Goal: Information Seeking & Learning: Learn about a topic

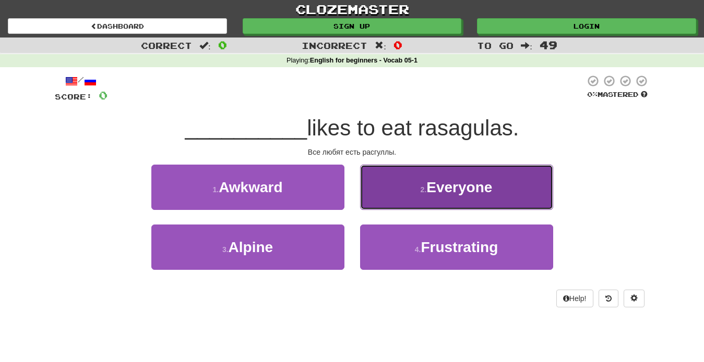
click at [486, 185] on span "Everyone" at bounding box center [459, 187] width 66 height 16
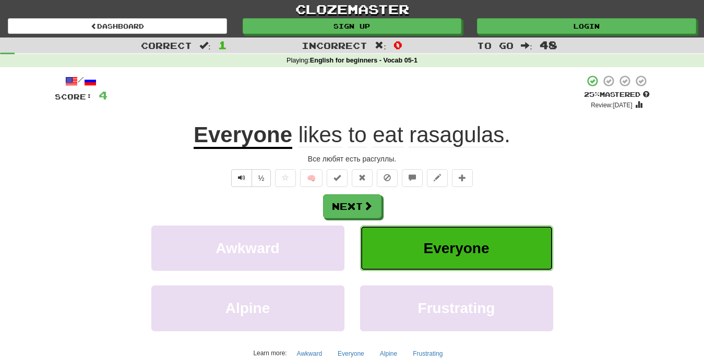
click at [422, 256] on button "Everyone" at bounding box center [456, 248] width 193 height 45
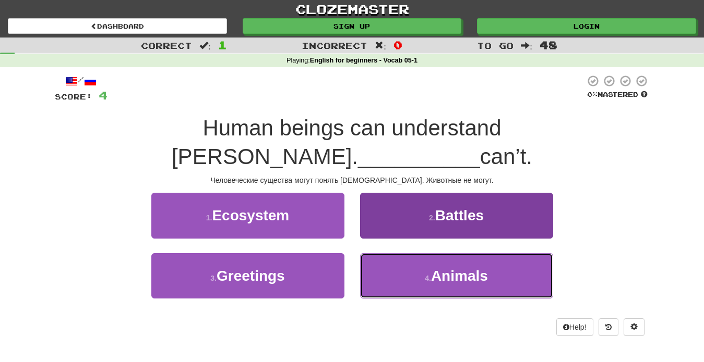
click at [458, 259] on button "4 . Animals" at bounding box center [456, 275] width 193 height 45
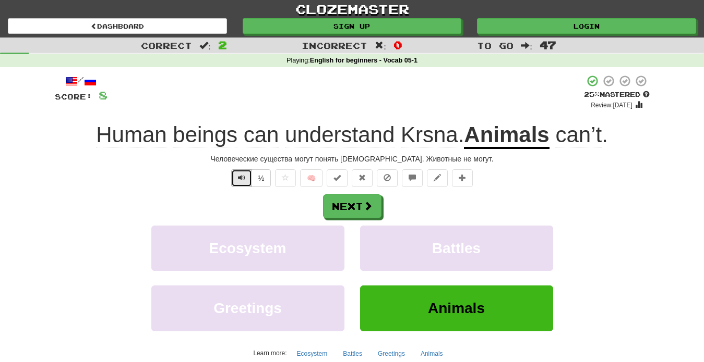
click at [245, 181] on span "Text-to-speech controls" at bounding box center [241, 177] width 7 height 7
click at [368, 207] on span at bounding box center [368, 206] width 9 height 9
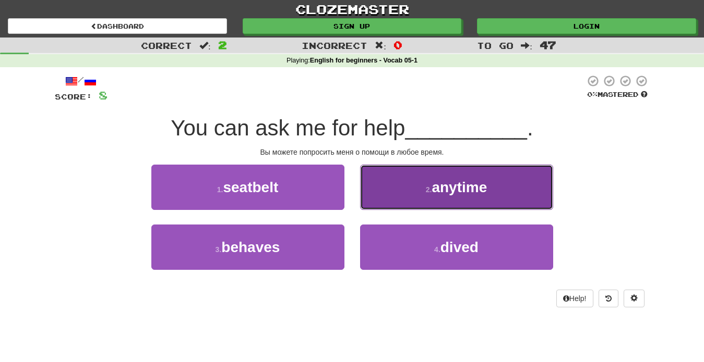
click at [469, 201] on button "2 . anytime" at bounding box center [456, 187] width 193 height 45
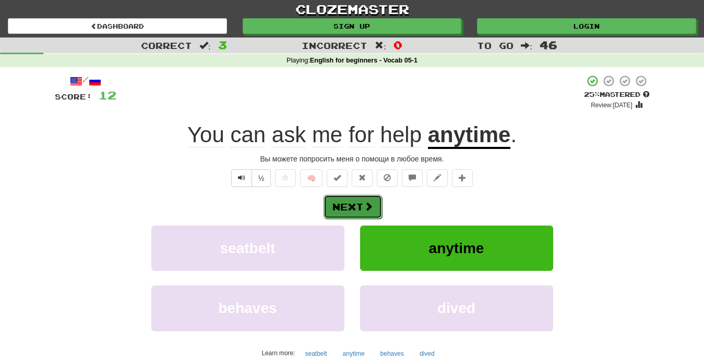
click at [372, 213] on button "Next" at bounding box center [352, 207] width 58 height 24
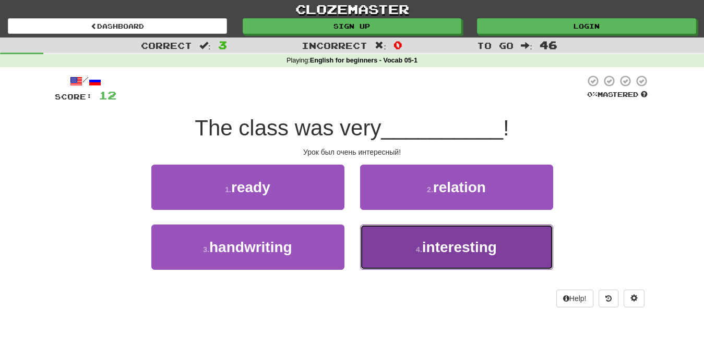
click at [428, 257] on button "4 . interesting" at bounding box center [456, 247] width 193 height 45
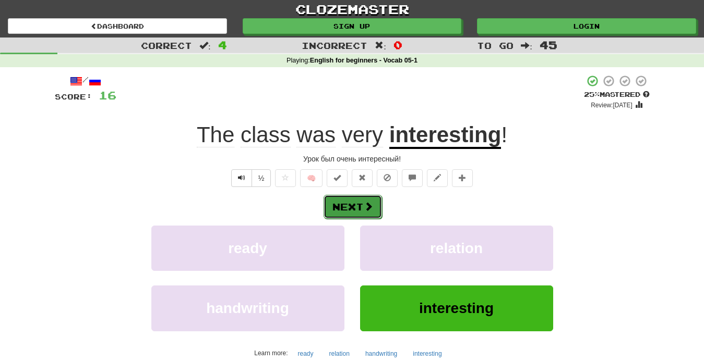
click at [352, 214] on button "Next" at bounding box center [352, 207] width 58 height 24
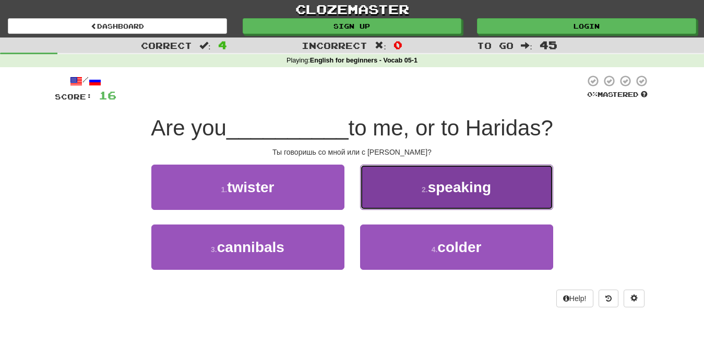
click at [432, 195] on span "speaking" at bounding box center [459, 187] width 63 height 16
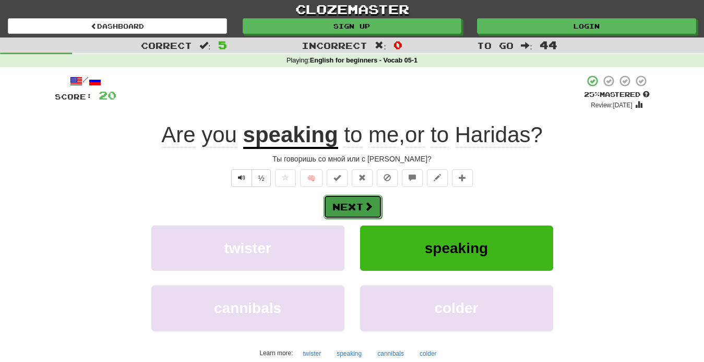
click at [362, 205] on button "Next" at bounding box center [352, 207] width 58 height 24
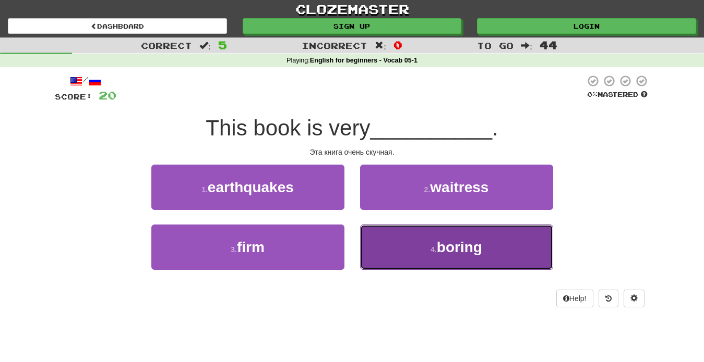
click at [490, 261] on button "4 . boring" at bounding box center [456, 247] width 193 height 45
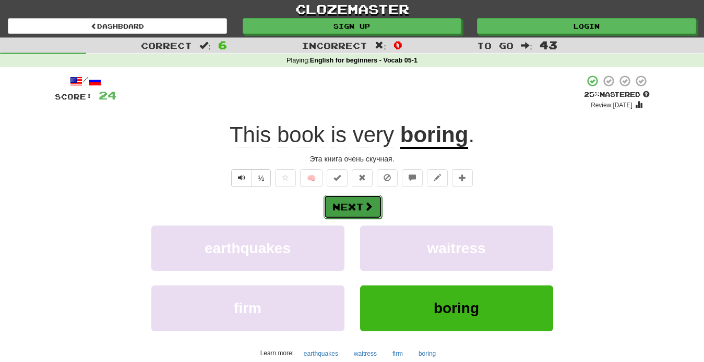
click at [371, 210] on span at bounding box center [368, 206] width 9 height 9
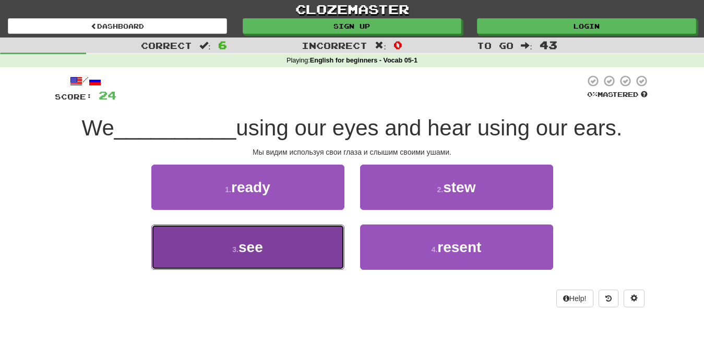
click at [289, 256] on button "3 . see" at bounding box center [247, 247] width 193 height 45
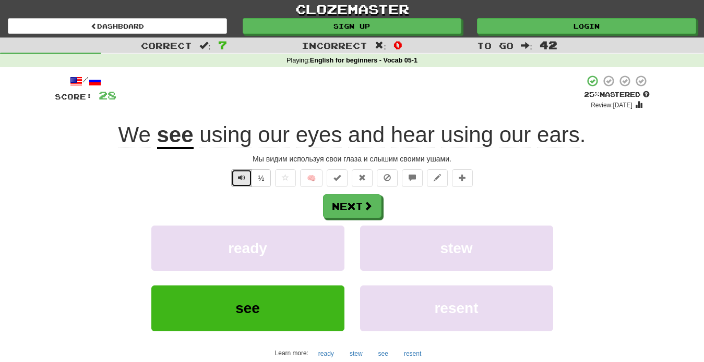
click at [241, 180] on span "Text-to-speech controls" at bounding box center [241, 177] width 7 height 7
click at [358, 211] on button "Next" at bounding box center [352, 207] width 58 height 24
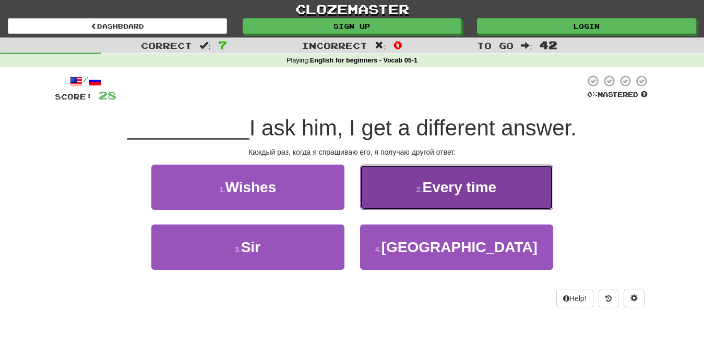
click at [481, 191] on span "Every time" at bounding box center [459, 187] width 74 height 16
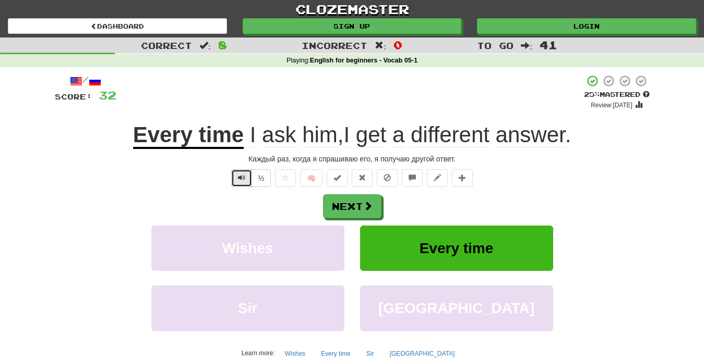
click at [243, 180] on span "Text-to-speech controls" at bounding box center [241, 177] width 7 height 7
click at [238, 175] on button "Text-to-speech controls" at bounding box center [241, 179] width 21 height 18
click at [243, 178] on span "Text-to-speech controls" at bounding box center [241, 177] width 7 height 7
click at [356, 212] on button "Next" at bounding box center [352, 207] width 58 height 24
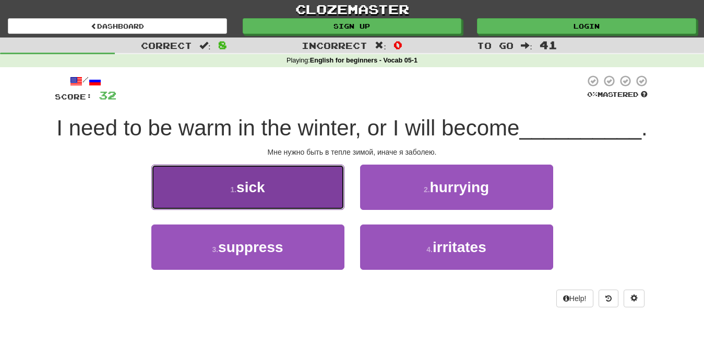
click at [275, 210] on button "1 . sick" at bounding box center [247, 187] width 193 height 45
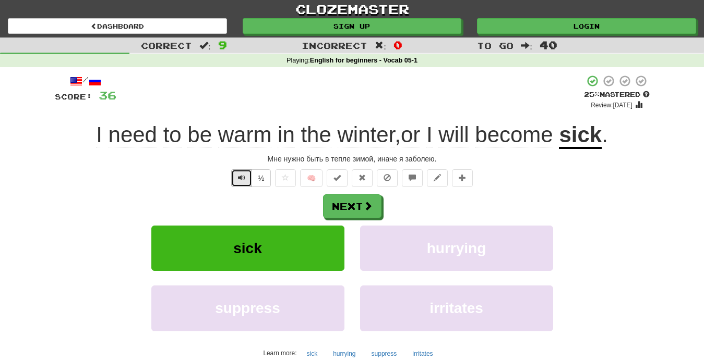
click at [242, 183] on button "Text-to-speech controls" at bounding box center [241, 179] width 21 height 18
click at [350, 208] on button "Next" at bounding box center [352, 207] width 58 height 24
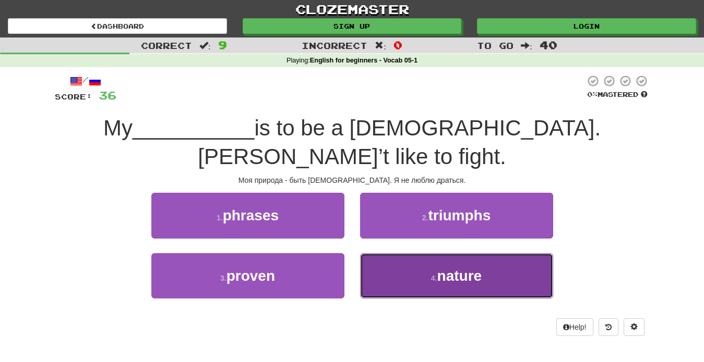
click at [435, 274] on small "4 ." at bounding box center [434, 278] width 6 height 8
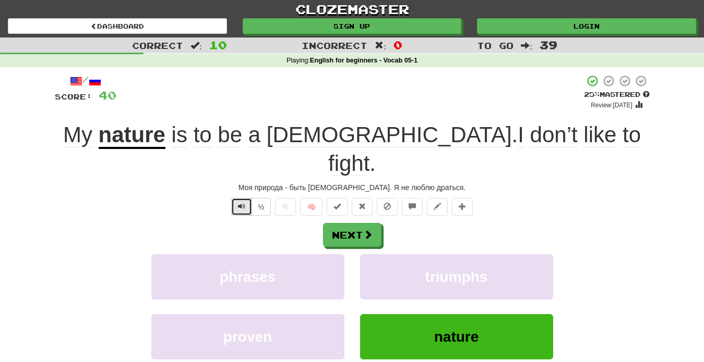
click at [239, 203] on span "Text-to-speech controls" at bounding box center [241, 206] width 7 height 7
click at [364, 231] on span at bounding box center [368, 235] width 9 height 9
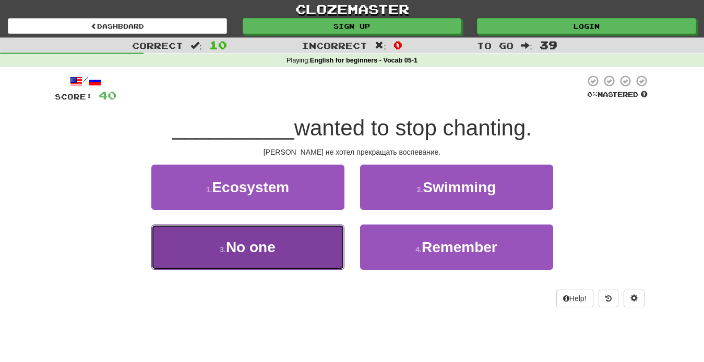
click at [316, 263] on button "3 . No one" at bounding box center [247, 247] width 193 height 45
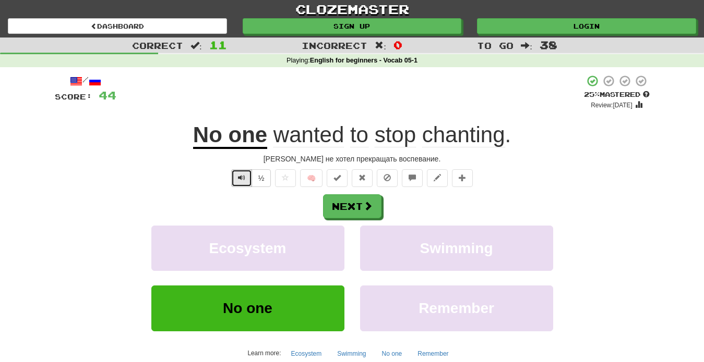
click at [244, 182] on span "Text-to-speech controls" at bounding box center [241, 177] width 7 height 7
click at [241, 183] on button "Text-to-speech controls" at bounding box center [241, 179] width 21 height 18
click at [246, 183] on button "Text-to-speech controls" at bounding box center [241, 179] width 21 height 18
click at [372, 208] on span at bounding box center [368, 206] width 9 height 9
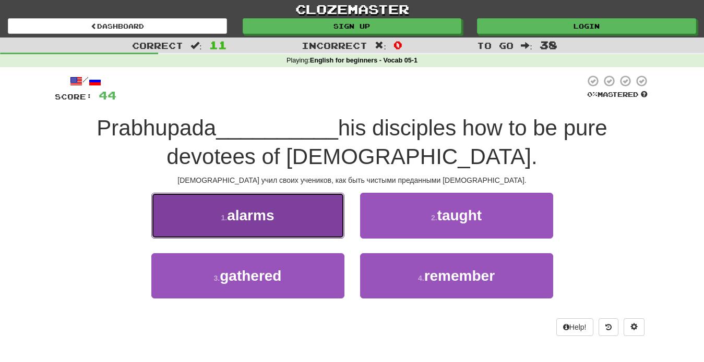
click at [290, 222] on button "1 . alarms" at bounding box center [247, 215] width 193 height 45
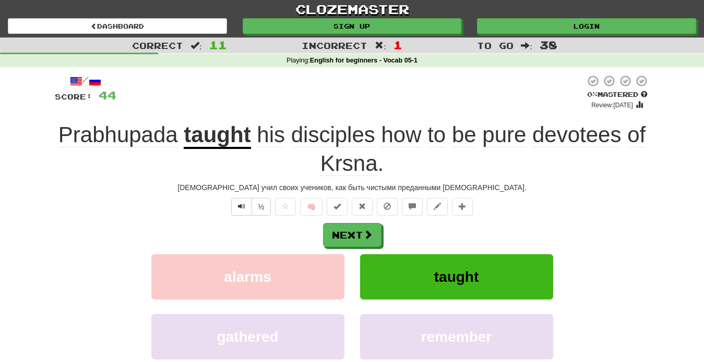
click at [333, 251] on div "Next alarms taught gathered remember Learn more: alarms taught gathered remember" at bounding box center [352, 306] width 595 height 167
click at [368, 232] on span at bounding box center [368, 235] width 9 height 9
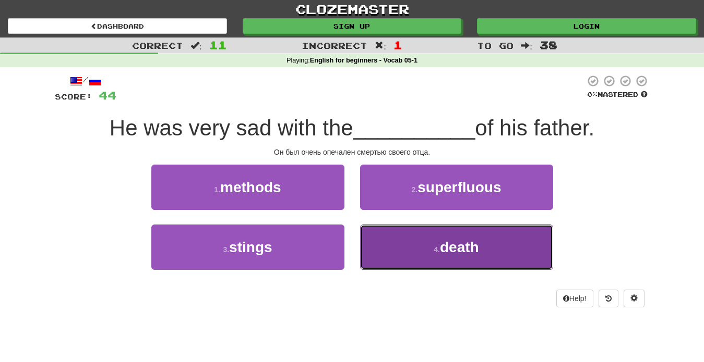
click at [452, 255] on span "death" at bounding box center [459, 247] width 39 height 16
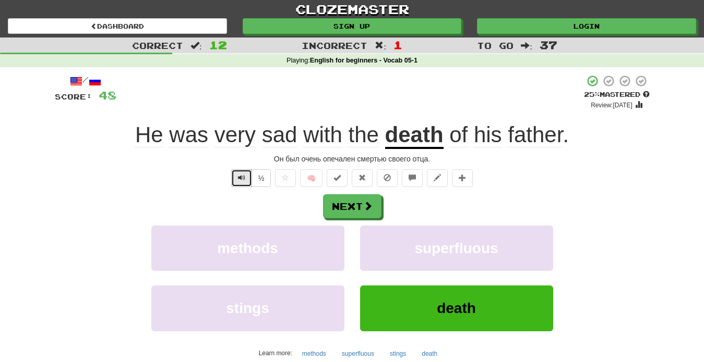
click at [235, 182] on button "Text-to-speech controls" at bounding box center [241, 179] width 21 height 18
click at [240, 180] on span "Text-to-speech controls" at bounding box center [241, 177] width 7 height 7
click at [358, 210] on button "Next" at bounding box center [352, 207] width 58 height 24
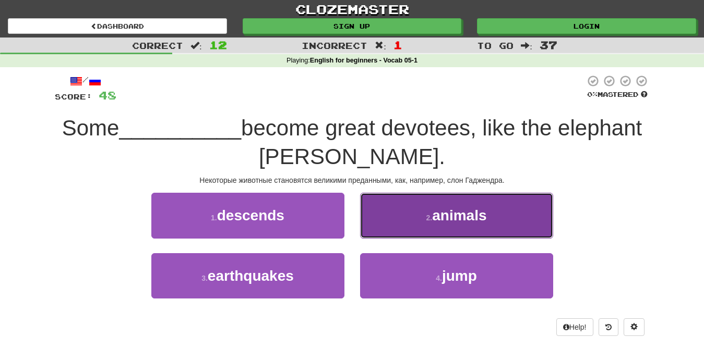
click at [442, 214] on span "animals" at bounding box center [459, 216] width 54 height 16
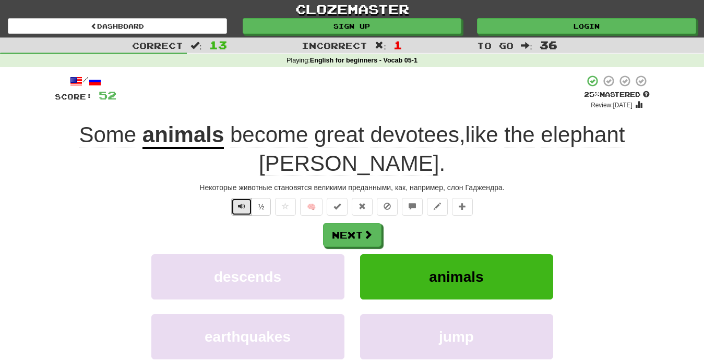
click at [245, 210] on span "Text-to-speech controls" at bounding box center [241, 206] width 7 height 7
click at [371, 240] on span at bounding box center [368, 235] width 9 height 9
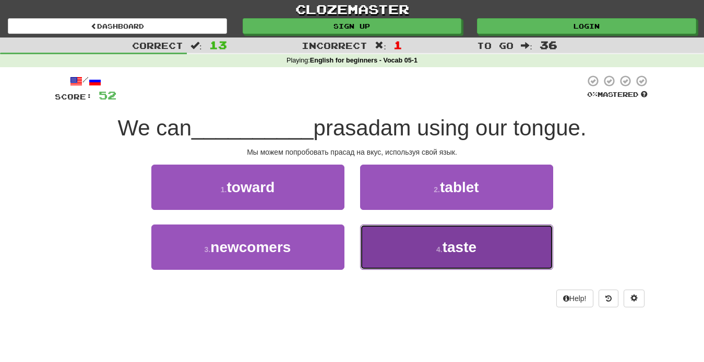
click at [510, 251] on button "4 . taste" at bounding box center [456, 247] width 193 height 45
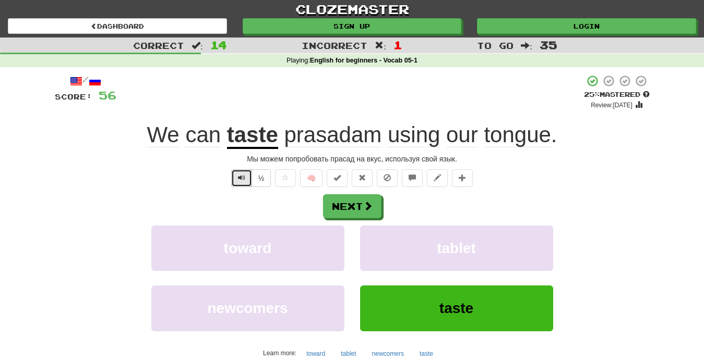
click at [248, 180] on button "Text-to-speech controls" at bounding box center [241, 179] width 21 height 18
click at [241, 182] on span "Text-to-speech controls" at bounding box center [241, 177] width 7 height 7
click at [333, 212] on button "Next" at bounding box center [352, 207] width 58 height 24
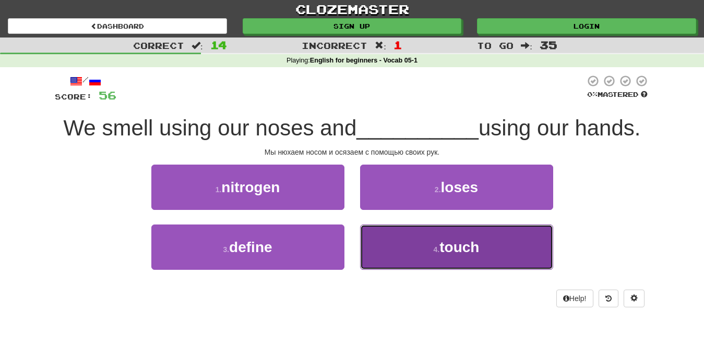
click at [417, 239] on button "4 . touch" at bounding box center [456, 247] width 193 height 45
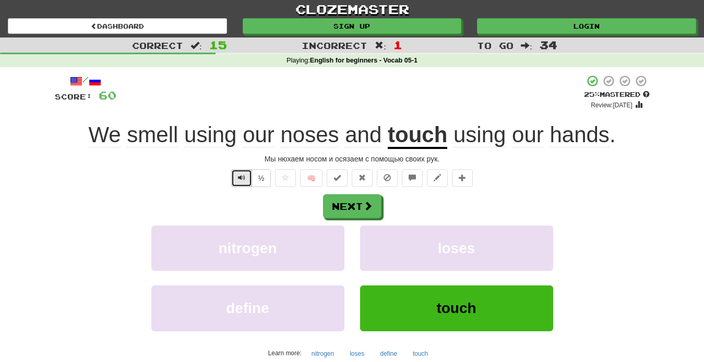
click at [243, 184] on button "Text-to-speech controls" at bounding box center [241, 179] width 21 height 18
click at [238, 180] on button "Text-to-speech controls" at bounding box center [241, 179] width 21 height 18
click at [354, 207] on button "Next" at bounding box center [352, 207] width 58 height 24
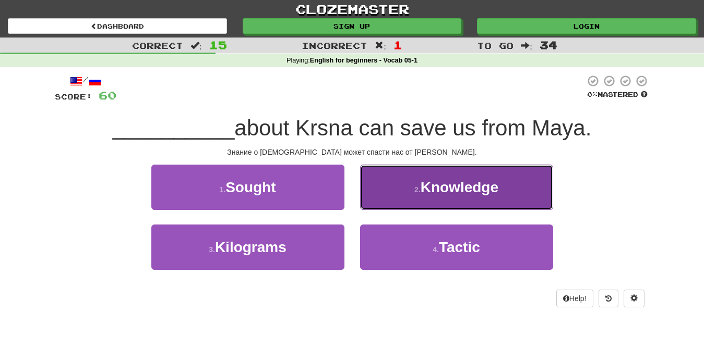
click at [440, 196] on button "2 . Knowledge" at bounding box center [456, 187] width 193 height 45
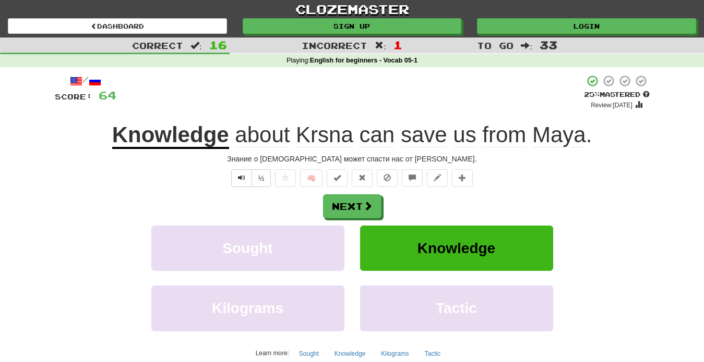
click at [232, 178] on div "½" at bounding box center [250, 179] width 42 height 18
click at [239, 178] on span "Text-to-speech controls" at bounding box center [241, 177] width 7 height 7
click at [374, 210] on button "Next" at bounding box center [352, 207] width 58 height 24
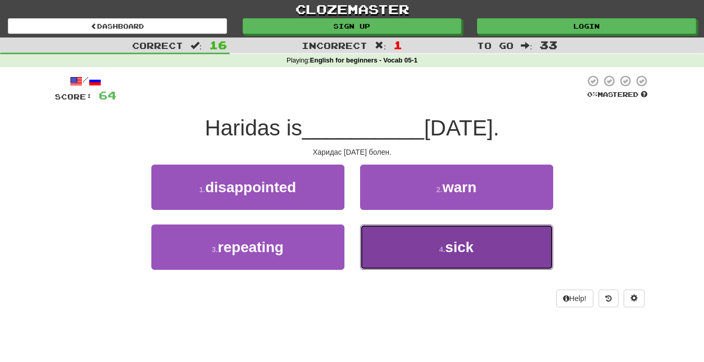
click at [461, 257] on button "4 . sick" at bounding box center [456, 247] width 193 height 45
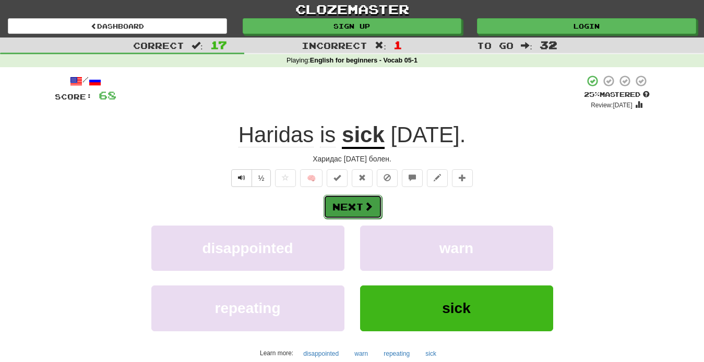
click at [371, 209] on span at bounding box center [368, 206] width 9 height 9
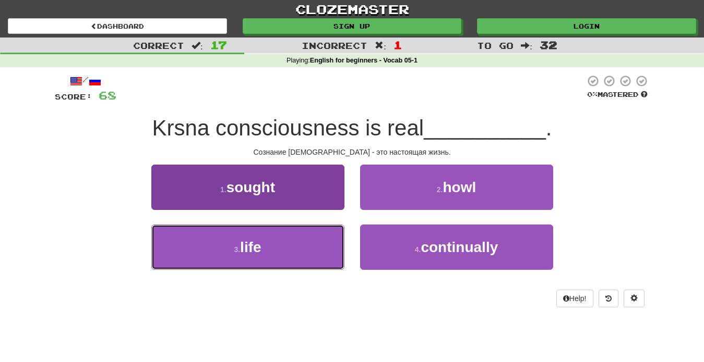
click at [263, 251] on button "3 . life" at bounding box center [247, 247] width 193 height 45
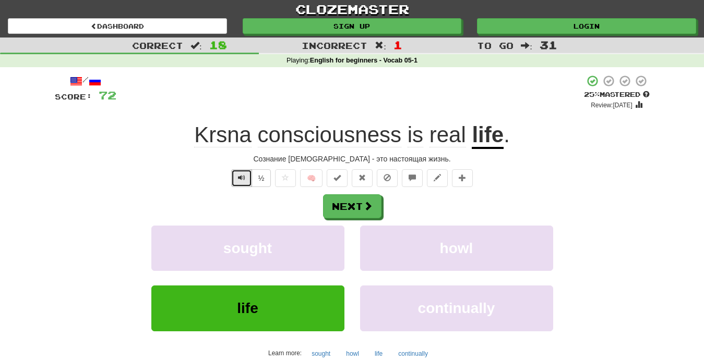
click at [241, 180] on span "Text-to-speech controls" at bounding box center [241, 177] width 7 height 7
click at [245, 183] on button "Text-to-speech controls" at bounding box center [241, 179] width 21 height 18
click at [358, 213] on button "Next" at bounding box center [352, 207] width 58 height 24
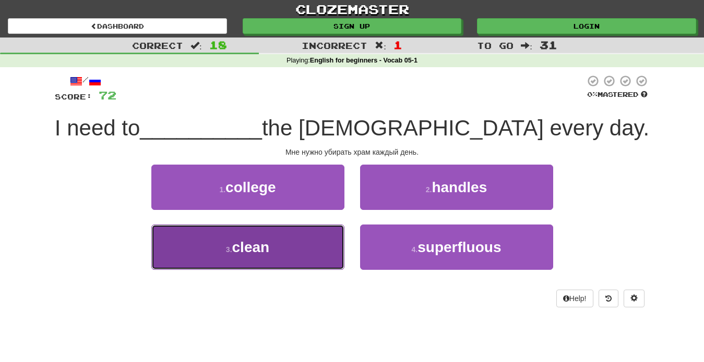
click at [286, 250] on button "3 . clean" at bounding box center [247, 247] width 193 height 45
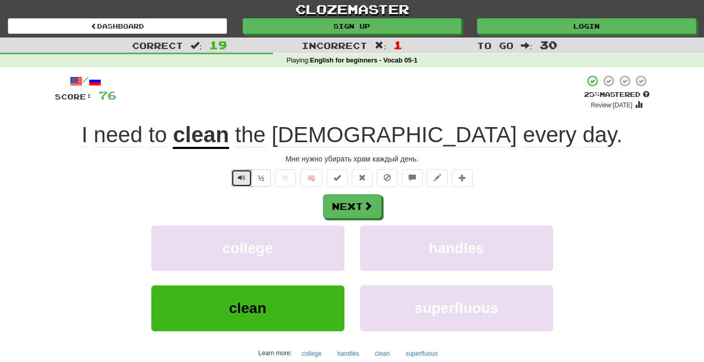
click at [246, 183] on button "Text-to-speech controls" at bounding box center [241, 179] width 21 height 18
click at [241, 178] on span "Text-to-speech controls" at bounding box center [241, 177] width 7 height 7
click at [358, 212] on button "Next" at bounding box center [352, 207] width 58 height 24
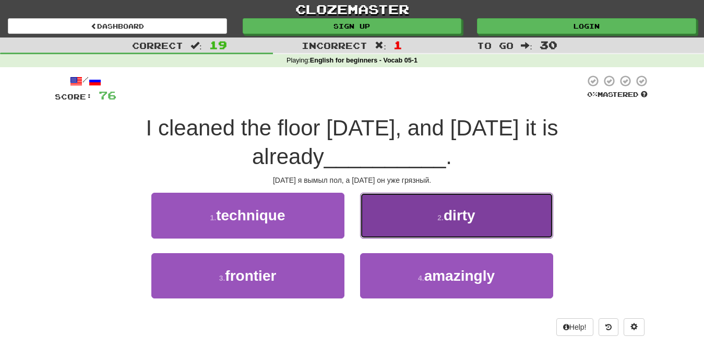
click at [472, 224] on span "dirty" at bounding box center [459, 216] width 32 height 16
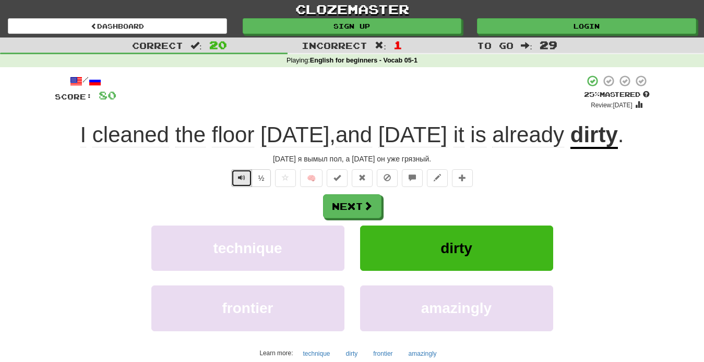
click at [244, 183] on button "Text-to-speech controls" at bounding box center [241, 179] width 21 height 18
click at [241, 180] on span "Text-to-speech controls" at bounding box center [241, 177] width 7 height 7
click at [243, 180] on span "Text-to-speech controls" at bounding box center [241, 177] width 7 height 7
click at [350, 214] on button "Next" at bounding box center [352, 207] width 58 height 24
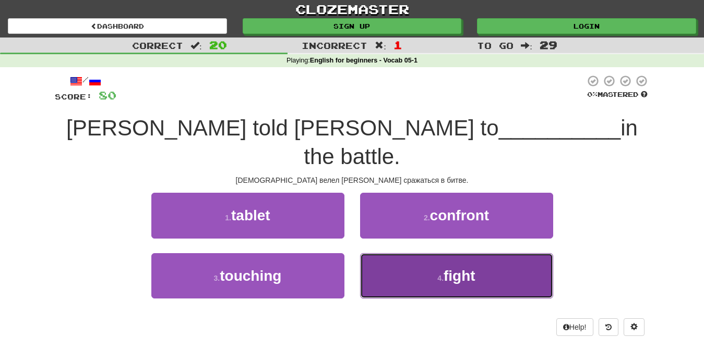
click at [430, 253] on button "4 . fight" at bounding box center [456, 275] width 193 height 45
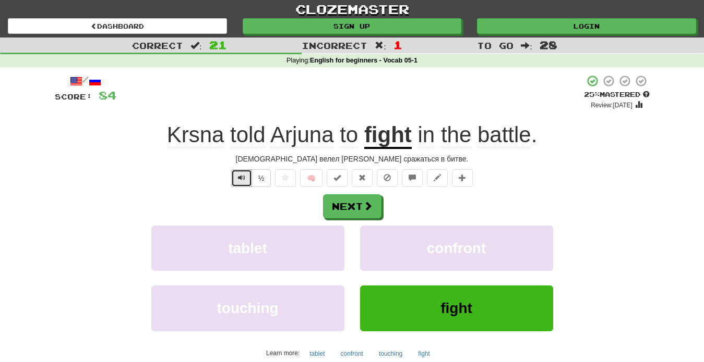
click at [244, 185] on button "Text-to-speech controls" at bounding box center [241, 179] width 21 height 18
click at [359, 205] on button "Next" at bounding box center [352, 207] width 58 height 24
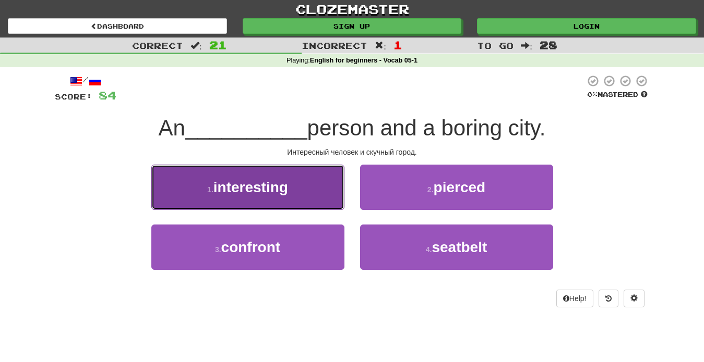
click at [282, 194] on span "interesting" at bounding box center [250, 187] width 75 height 16
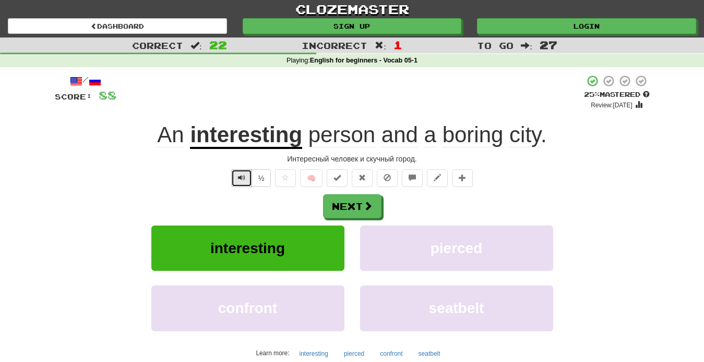
click at [241, 182] on span "Text-to-speech controls" at bounding box center [241, 177] width 7 height 7
click at [362, 213] on button "Next" at bounding box center [352, 207] width 58 height 24
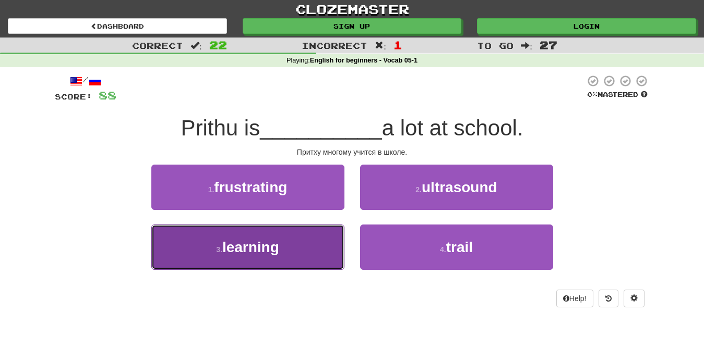
click at [285, 251] on button "3 . learning" at bounding box center [247, 247] width 193 height 45
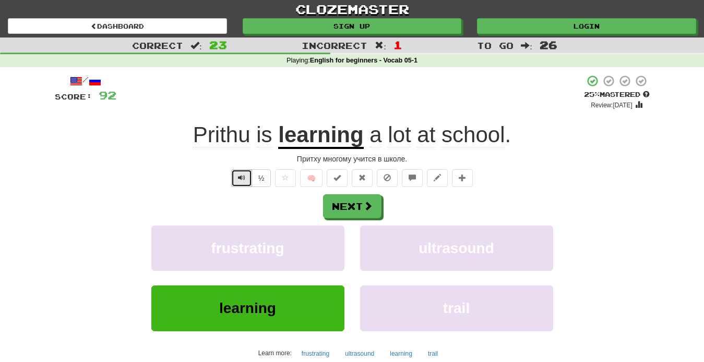
click at [245, 179] on span "Text-to-speech controls" at bounding box center [241, 177] width 7 height 7
click at [243, 180] on span "Text-to-speech controls" at bounding box center [241, 177] width 7 height 7
click at [241, 183] on button "Text-to-speech controls" at bounding box center [241, 179] width 21 height 18
click at [239, 183] on button "Text-to-speech controls" at bounding box center [241, 179] width 21 height 18
click at [339, 211] on button "Next" at bounding box center [352, 207] width 58 height 24
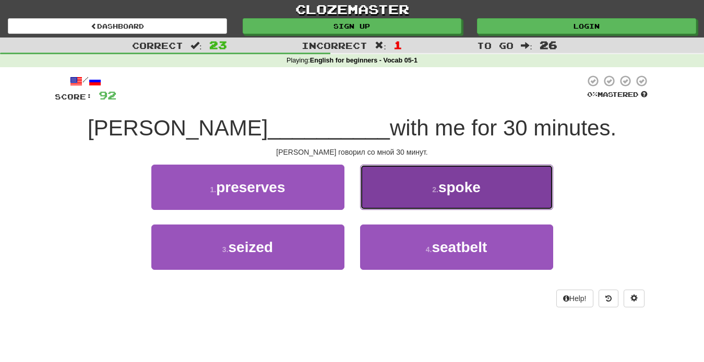
click at [424, 197] on button "2 . spoke" at bounding box center [456, 187] width 193 height 45
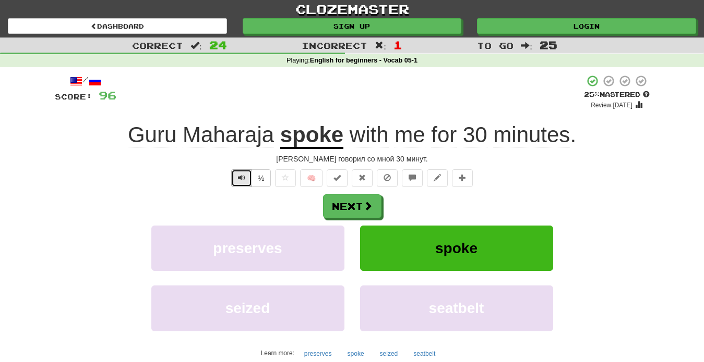
click at [241, 183] on button "Text-to-speech controls" at bounding box center [241, 179] width 21 height 18
click at [378, 208] on button "Next" at bounding box center [352, 207] width 58 height 24
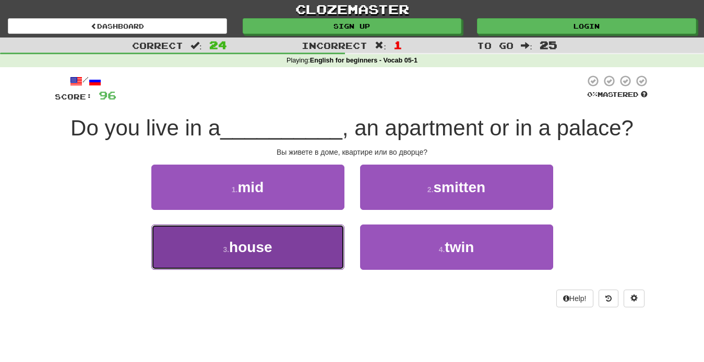
click at [295, 250] on button "3 . house" at bounding box center [247, 247] width 193 height 45
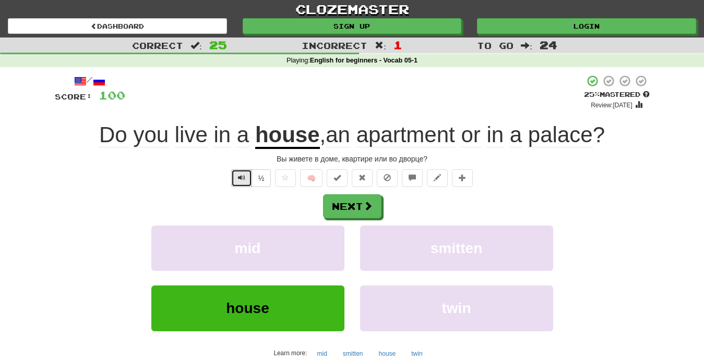
click at [241, 182] on span "Text-to-speech controls" at bounding box center [241, 177] width 7 height 7
click at [352, 204] on button "Next" at bounding box center [352, 207] width 58 height 24
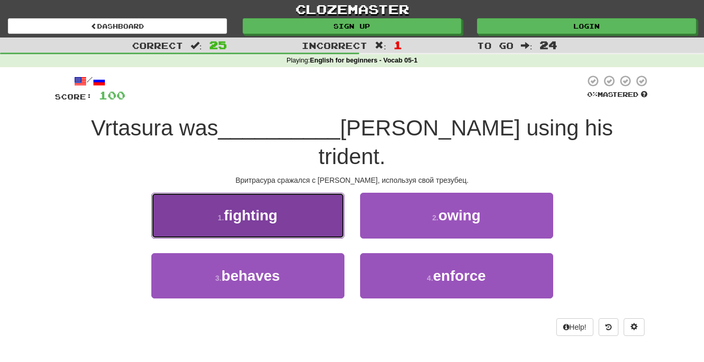
click at [289, 196] on button "1 . fighting" at bounding box center [247, 215] width 193 height 45
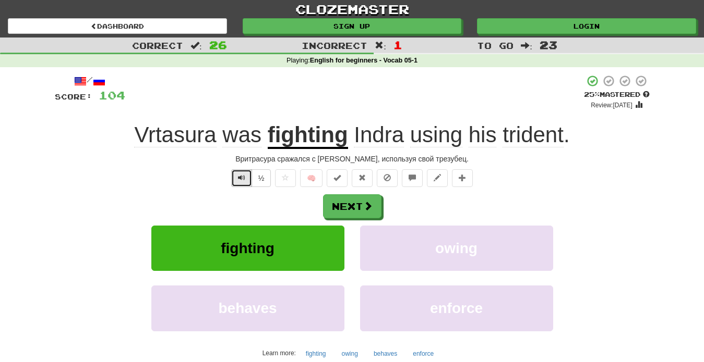
click at [243, 185] on button "Text-to-speech controls" at bounding box center [241, 179] width 21 height 18
click at [345, 205] on button "Next" at bounding box center [352, 207] width 58 height 24
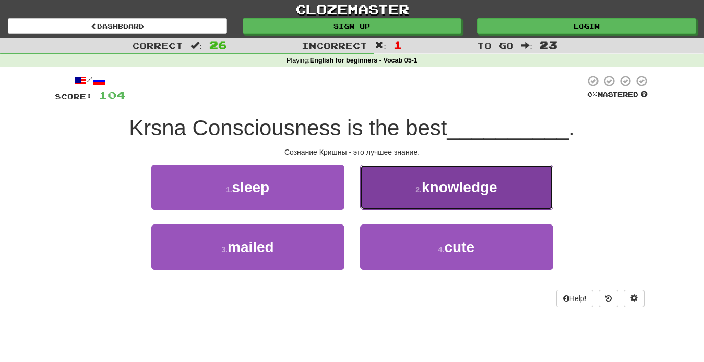
click at [408, 199] on button "2 . knowledge" at bounding box center [456, 187] width 193 height 45
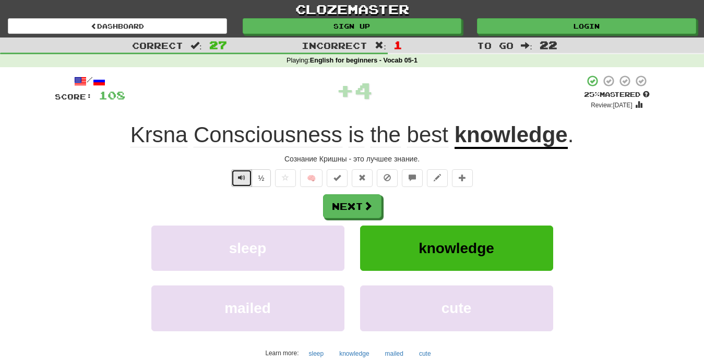
click at [238, 184] on button "Text-to-speech controls" at bounding box center [241, 179] width 21 height 18
click at [349, 210] on button "Next" at bounding box center [352, 207] width 58 height 24
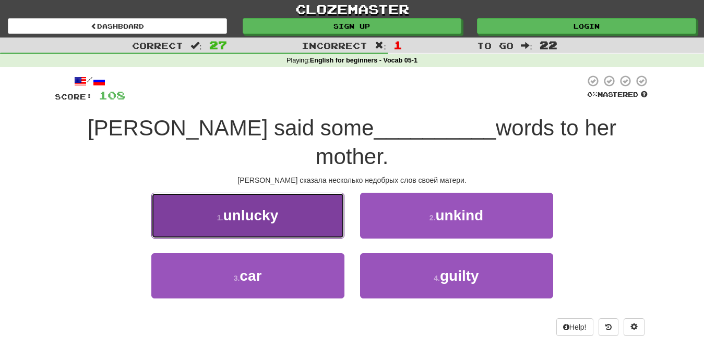
click at [299, 195] on button "1 . unlucky" at bounding box center [247, 215] width 193 height 45
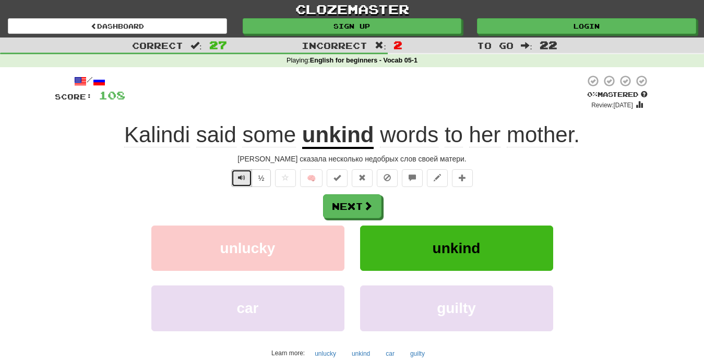
click at [236, 182] on button "Text-to-speech controls" at bounding box center [241, 179] width 21 height 18
click at [357, 204] on button "Next" at bounding box center [352, 207] width 58 height 24
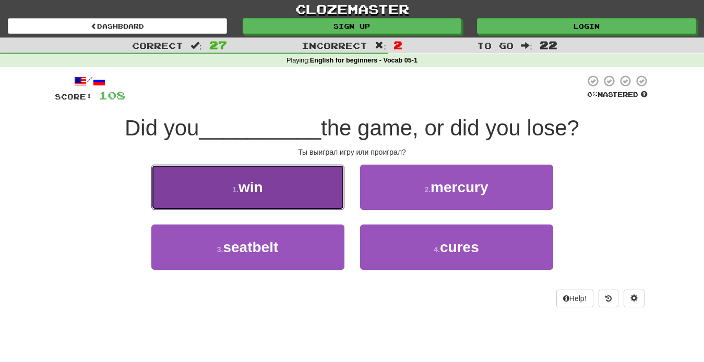
click at [279, 199] on button "1 . win" at bounding box center [247, 187] width 193 height 45
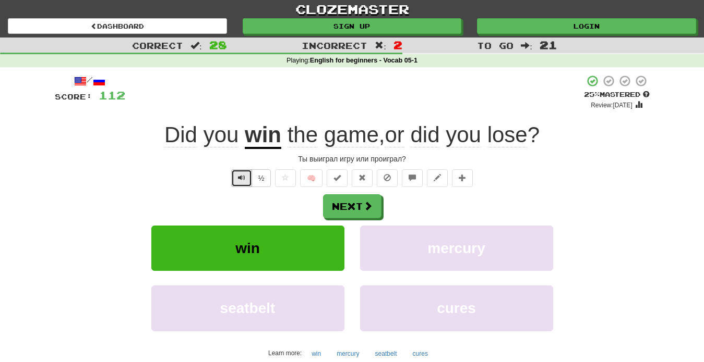
click at [241, 184] on button "Text-to-speech controls" at bounding box center [241, 179] width 21 height 18
click at [359, 204] on button "Next" at bounding box center [352, 207] width 58 height 24
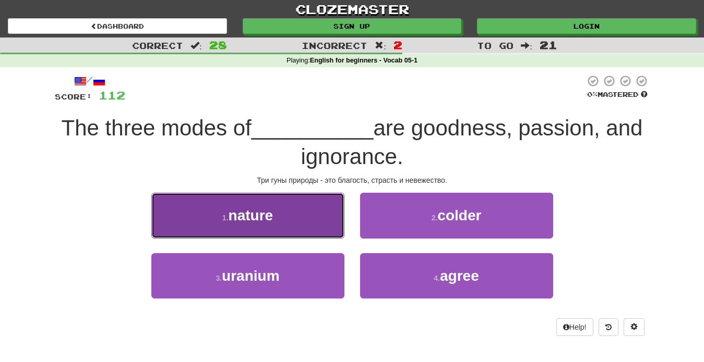
click at [286, 215] on button "1 . nature" at bounding box center [247, 215] width 193 height 45
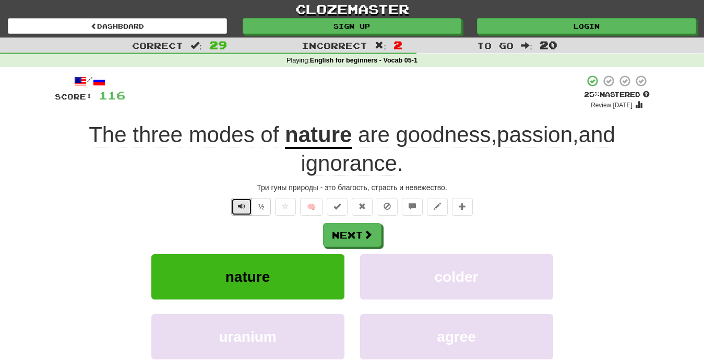
click at [241, 209] on span "Text-to-speech controls" at bounding box center [241, 206] width 7 height 7
click at [243, 211] on button "Text-to-speech controls" at bounding box center [241, 207] width 21 height 18
click at [355, 234] on button "Next" at bounding box center [352, 236] width 58 height 24
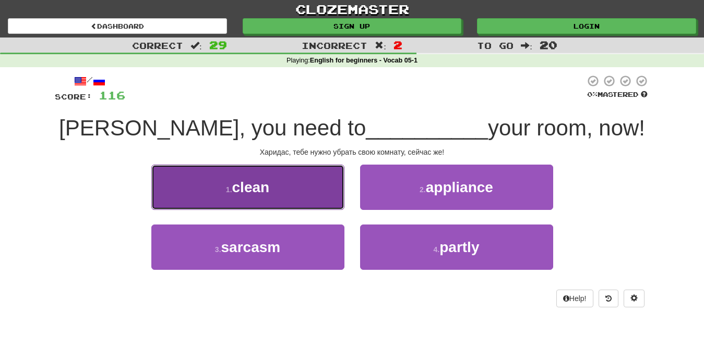
click at [289, 201] on button "1 . clean" at bounding box center [247, 187] width 193 height 45
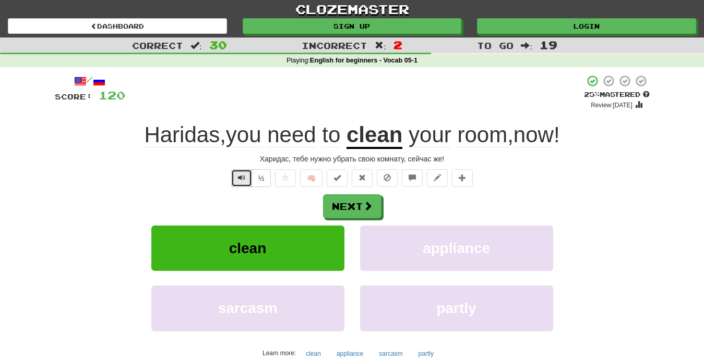
click at [241, 182] on button "Text-to-speech controls" at bounding box center [241, 179] width 21 height 18
click at [346, 209] on button "Next" at bounding box center [352, 207] width 58 height 24
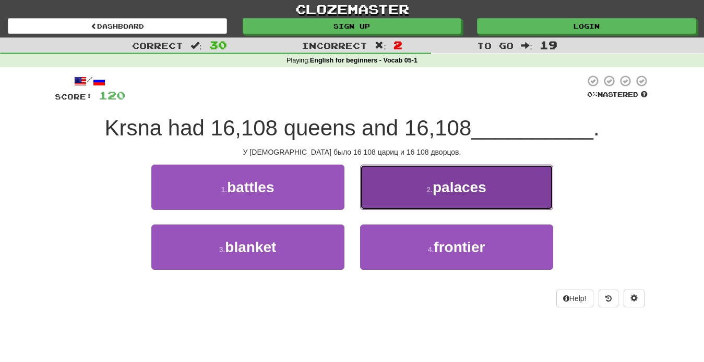
click at [442, 200] on button "2 . palaces" at bounding box center [456, 187] width 193 height 45
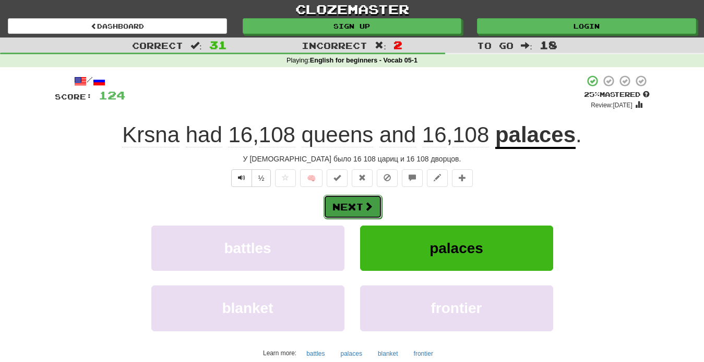
click at [363, 212] on button "Next" at bounding box center [352, 207] width 58 height 24
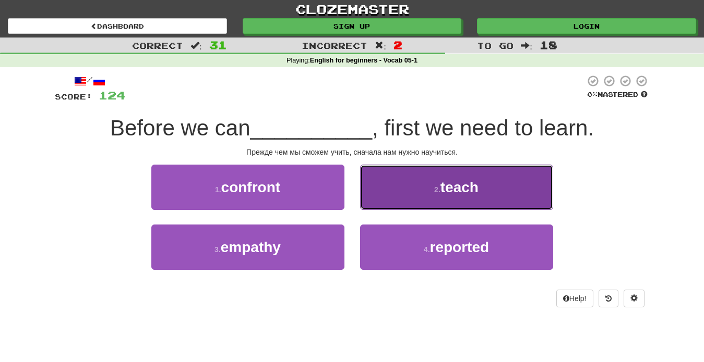
click at [427, 200] on button "2 . teach" at bounding box center [456, 187] width 193 height 45
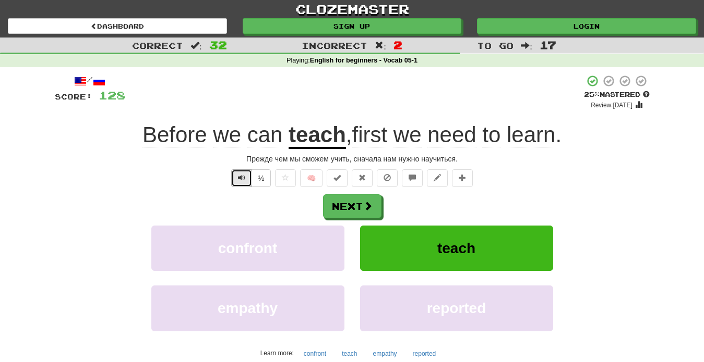
click at [243, 176] on span "Text-to-speech controls" at bounding box center [241, 177] width 7 height 7
click at [369, 203] on span at bounding box center [368, 206] width 9 height 9
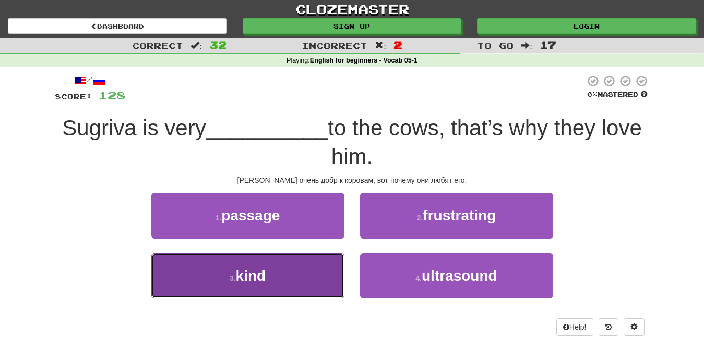
click at [274, 279] on button "3 . kind" at bounding box center [247, 275] width 193 height 45
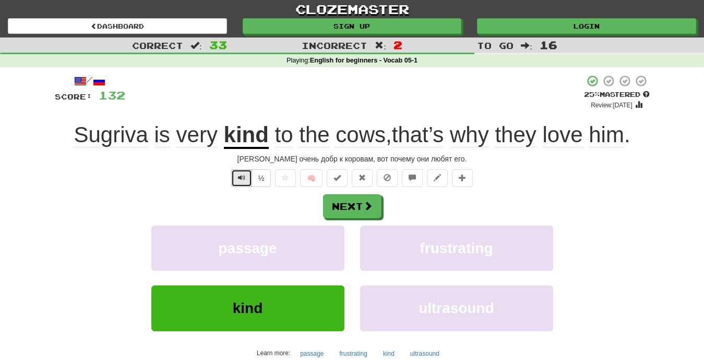
click at [239, 177] on span "Text-to-speech controls" at bounding box center [241, 177] width 7 height 7
click at [364, 205] on span at bounding box center [368, 206] width 9 height 9
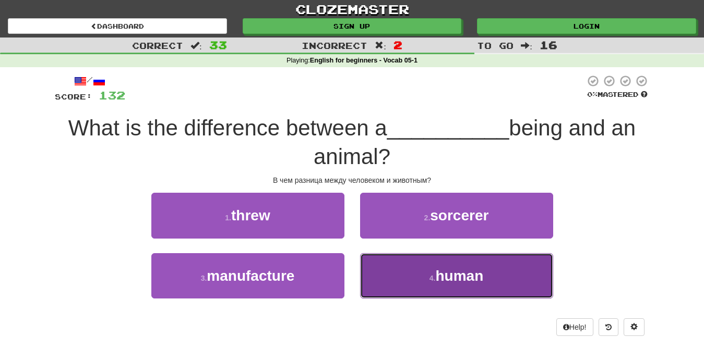
click at [440, 271] on span "human" at bounding box center [459, 276] width 48 height 16
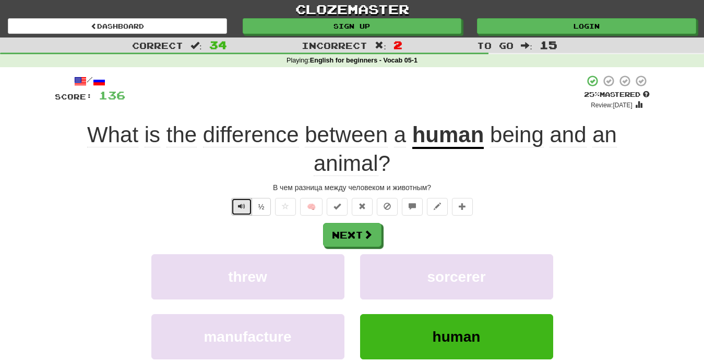
click at [240, 206] on span "Text-to-speech controls" at bounding box center [241, 206] width 7 height 7
click at [364, 244] on button "Next" at bounding box center [352, 236] width 58 height 24
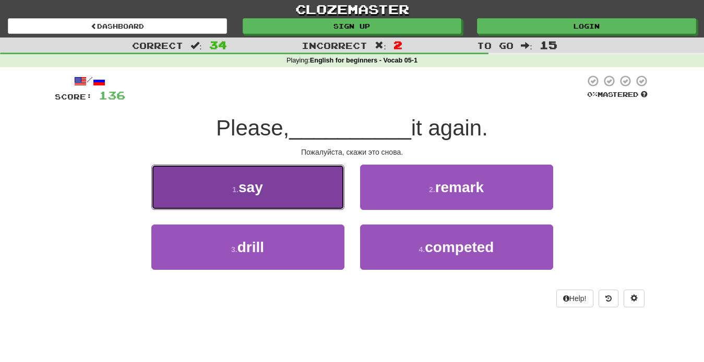
click at [273, 186] on button "1 . say" at bounding box center [247, 187] width 193 height 45
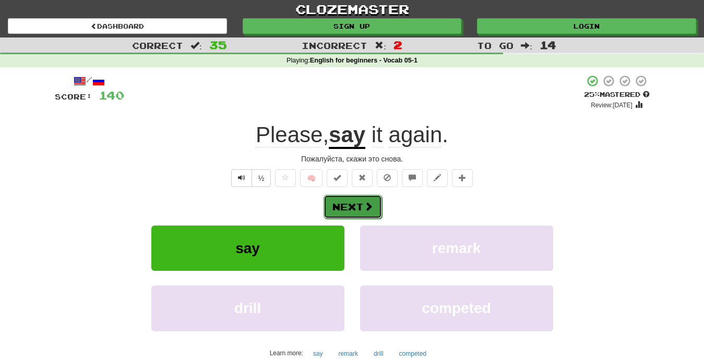
click at [365, 211] on span at bounding box center [368, 206] width 9 height 9
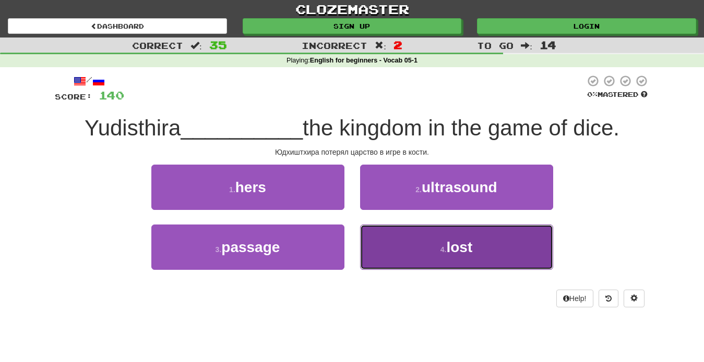
click at [441, 250] on small "4 ." at bounding box center [443, 250] width 6 height 8
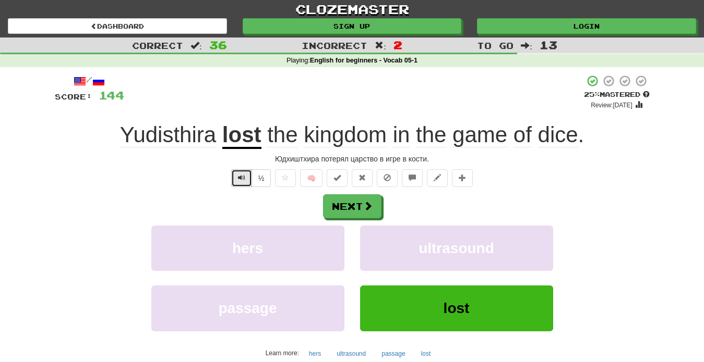
click at [241, 177] on span "Text-to-speech controls" at bounding box center [241, 177] width 7 height 7
click at [364, 205] on span at bounding box center [368, 206] width 9 height 9
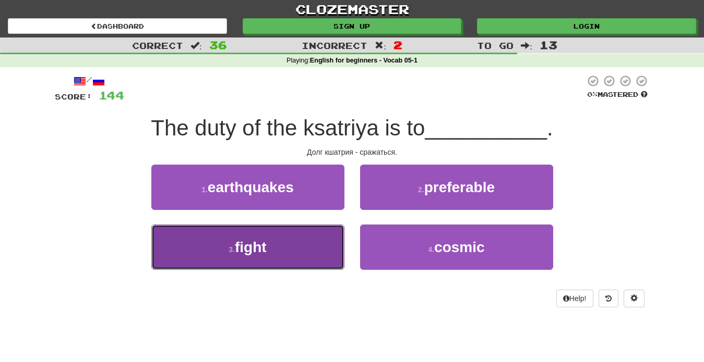
click at [305, 257] on button "3 . fight" at bounding box center [247, 247] width 193 height 45
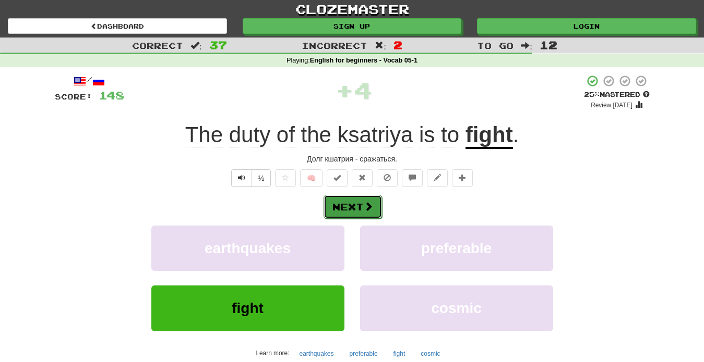
click at [351, 212] on button "Next" at bounding box center [352, 207] width 58 height 24
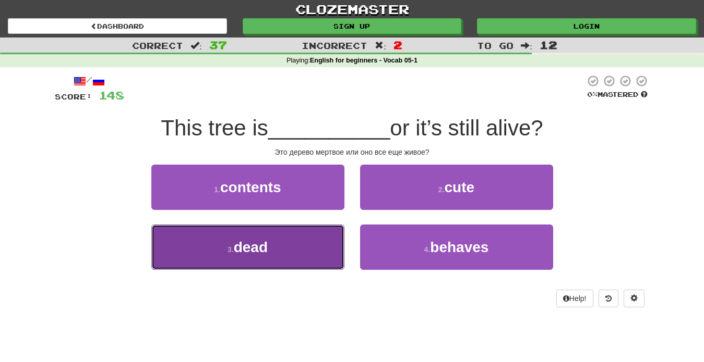
click at [253, 258] on button "3 . dead" at bounding box center [247, 247] width 193 height 45
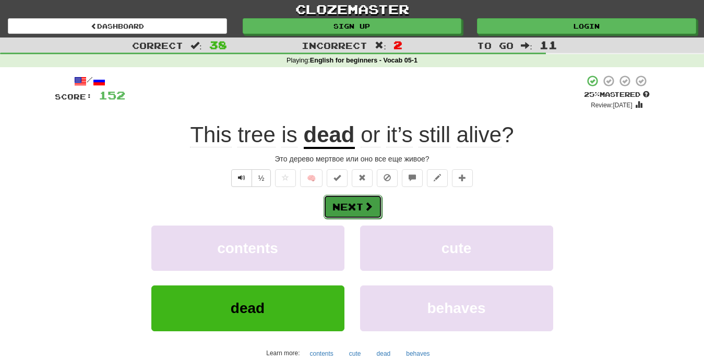
click at [358, 208] on button "Next" at bounding box center [352, 207] width 58 height 24
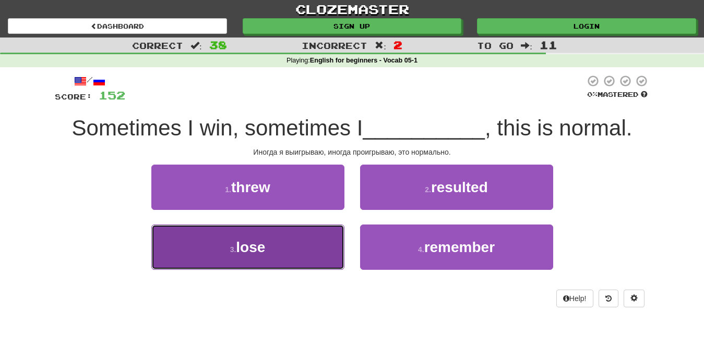
click at [278, 245] on button "3 . lose" at bounding box center [247, 247] width 193 height 45
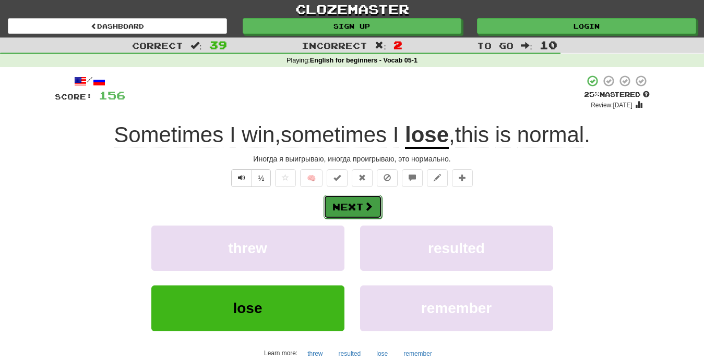
click at [343, 208] on button "Next" at bounding box center [352, 207] width 58 height 24
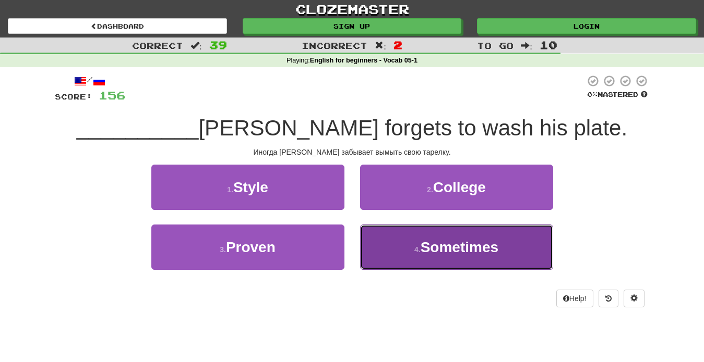
click at [417, 253] on small "4 ." at bounding box center [417, 250] width 6 height 8
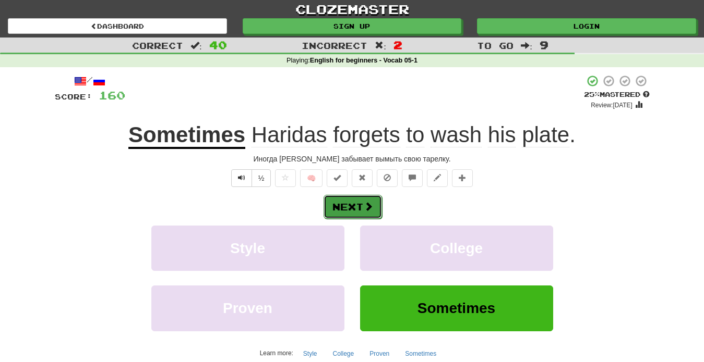
click at [356, 209] on button "Next" at bounding box center [352, 207] width 58 height 24
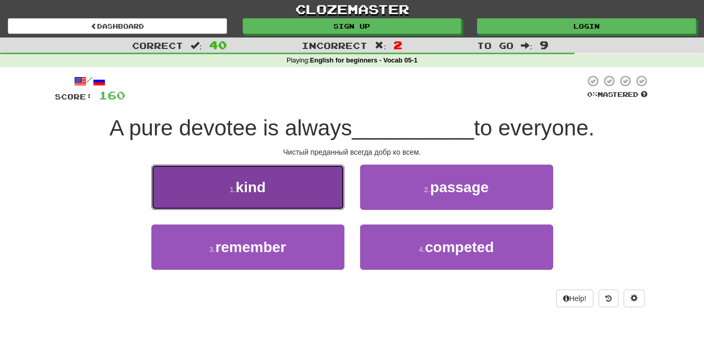
click at [254, 197] on button "1 . kind" at bounding box center [247, 187] width 193 height 45
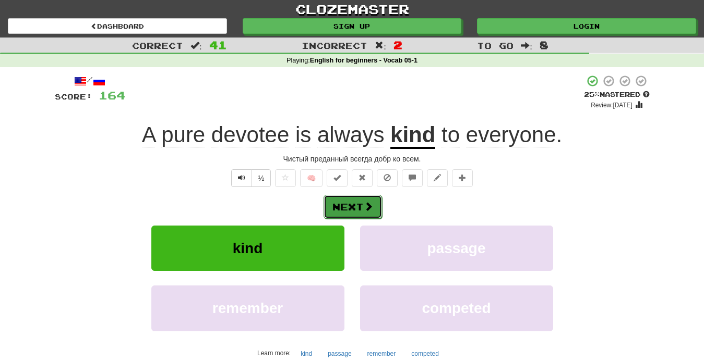
click at [349, 206] on button "Next" at bounding box center [352, 207] width 58 height 24
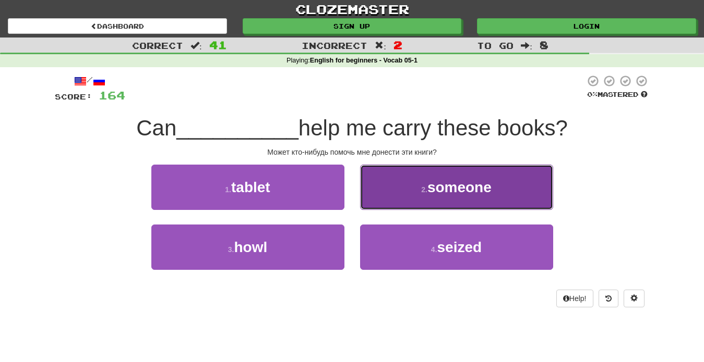
click at [441, 198] on button "2 . someone" at bounding box center [456, 187] width 193 height 45
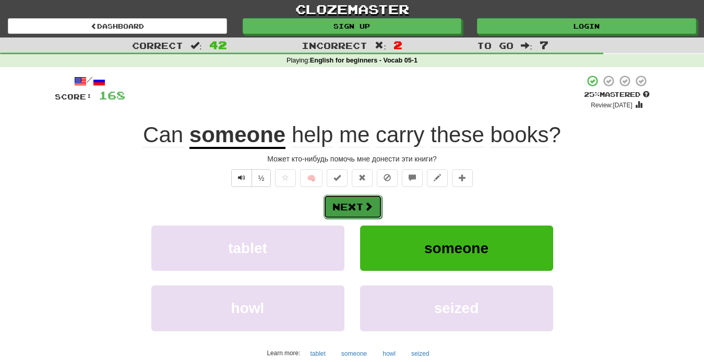
click at [369, 208] on span at bounding box center [368, 206] width 9 height 9
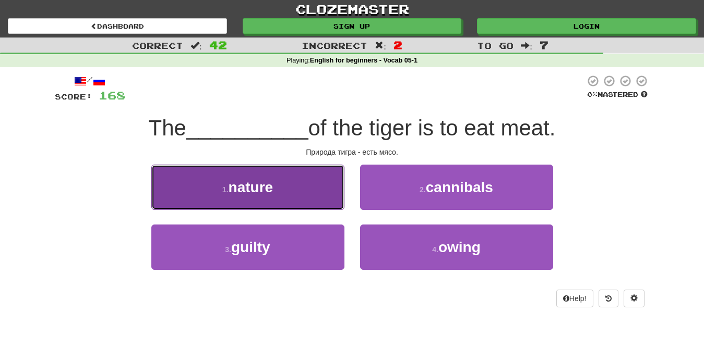
click at [244, 191] on span "nature" at bounding box center [250, 187] width 45 height 16
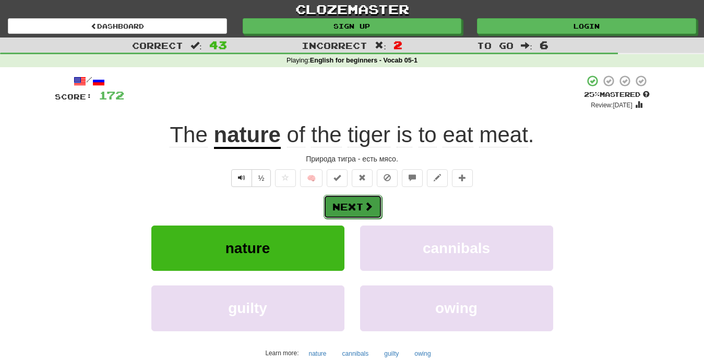
click at [371, 209] on span at bounding box center [368, 206] width 9 height 9
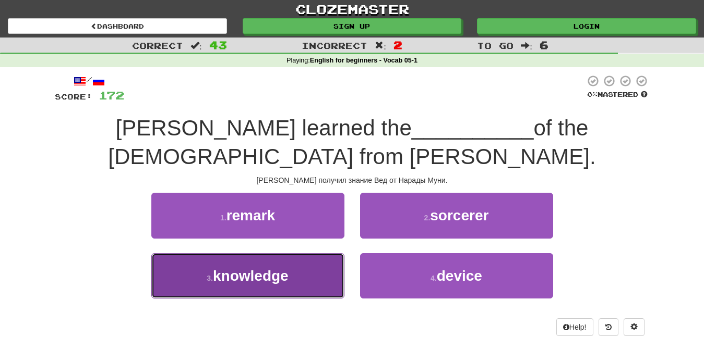
click at [297, 282] on button "3 . knowledge" at bounding box center [247, 275] width 193 height 45
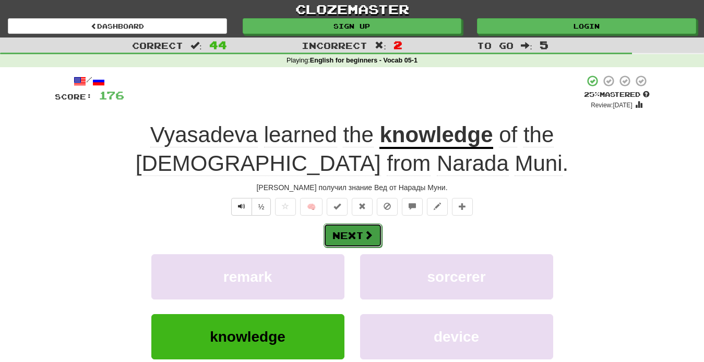
click at [362, 232] on button "Next" at bounding box center [352, 236] width 58 height 24
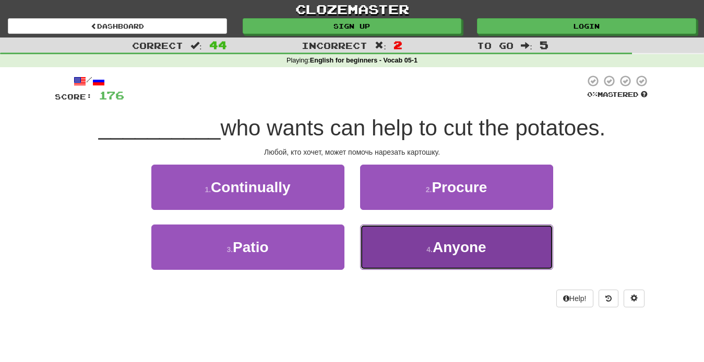
click at [454, 253] on span "Anyone" at bounding box center [459, 247] width 54 height 16
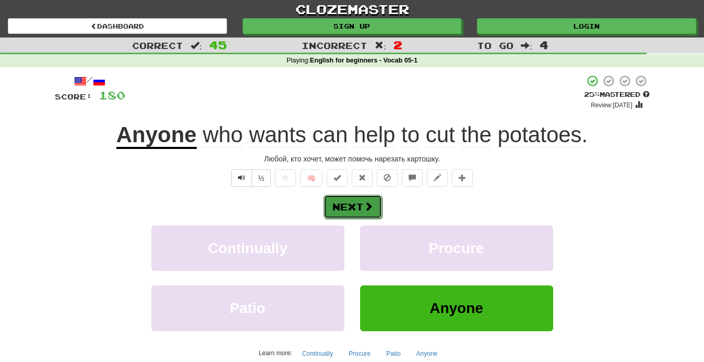
click at [357, 209] on button "Next" at bounding box center [352, 207] width 58 height 24
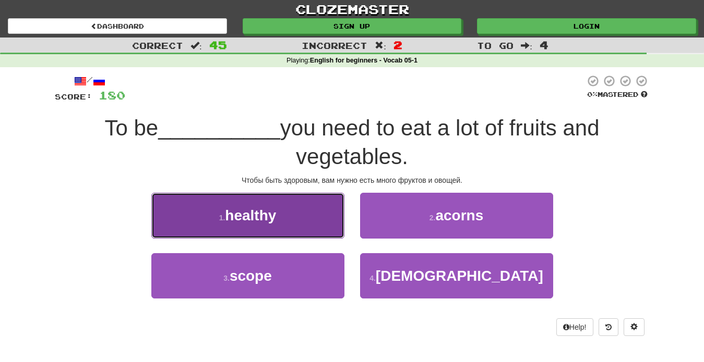
click at [288, 229] on button "1 . healthy" at bounding box center [247, 215] width 193 height 45
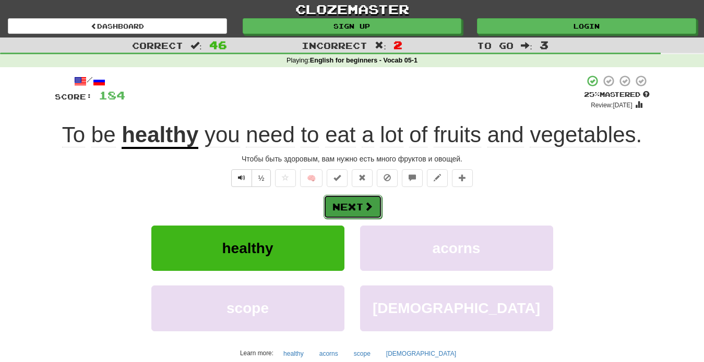
click at [371, 205] on span at bounding box center [368, 206] width 9 height 9
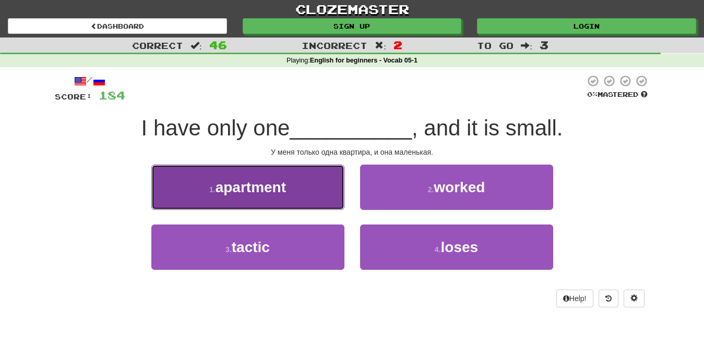
click at [307, 196] on button "1 . apartment" at bounding box center [247, 187] width 193 height 45
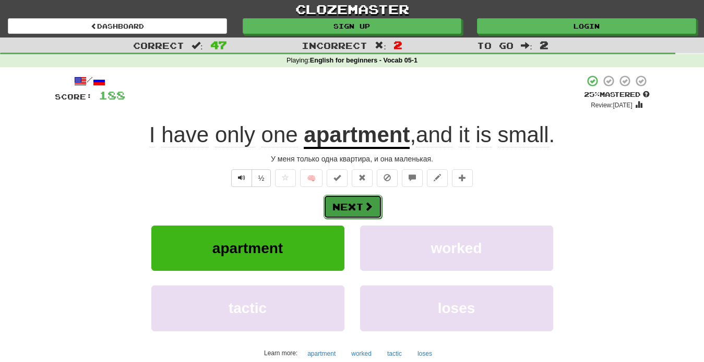
click at [370, 210] on span at bounding box center [368, 206] width 9 height 9
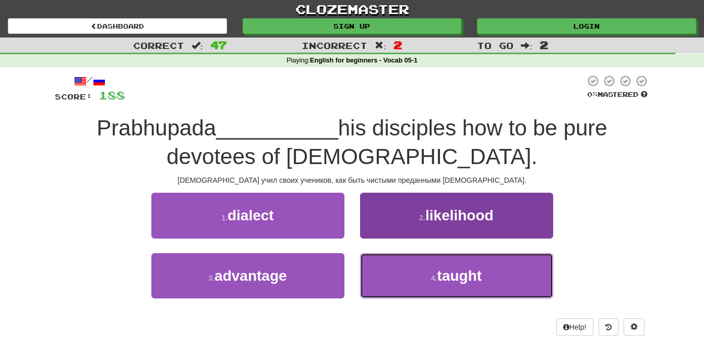
click at [418, 277] on button "4 . taught" at bounding box center [456, 275] width 193 height 45
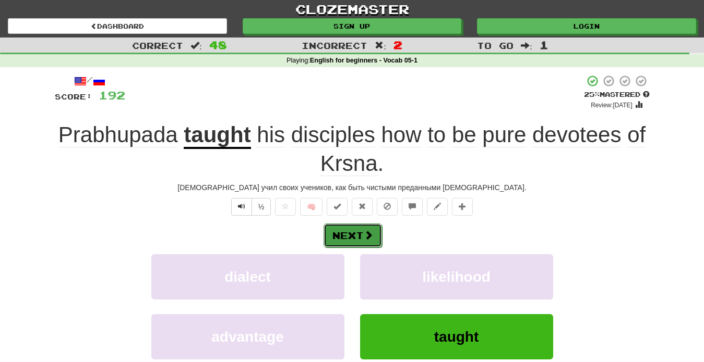
click at [359, 236] on button "Next" at bounding box center [352, 236] width 58 height 24
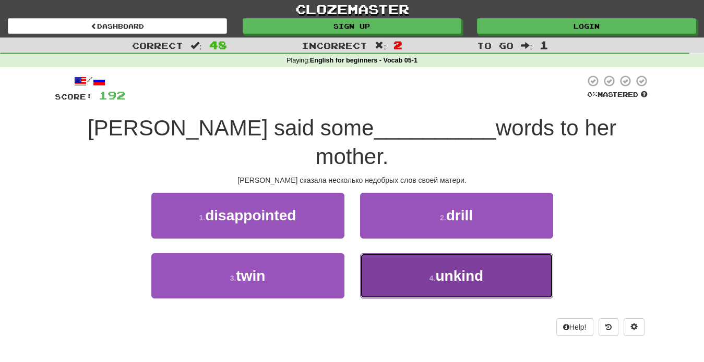
click at [438, 268] on span "unkind" at bounding box center [459, 276] width 48 height 16
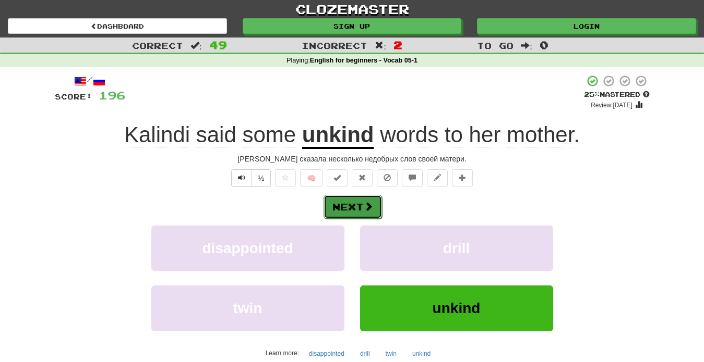
click at [351, 212] on button "Next" at bounding box center [352, 207] width 58 height 24
